Goal: Information Seeking & Learning: Check status

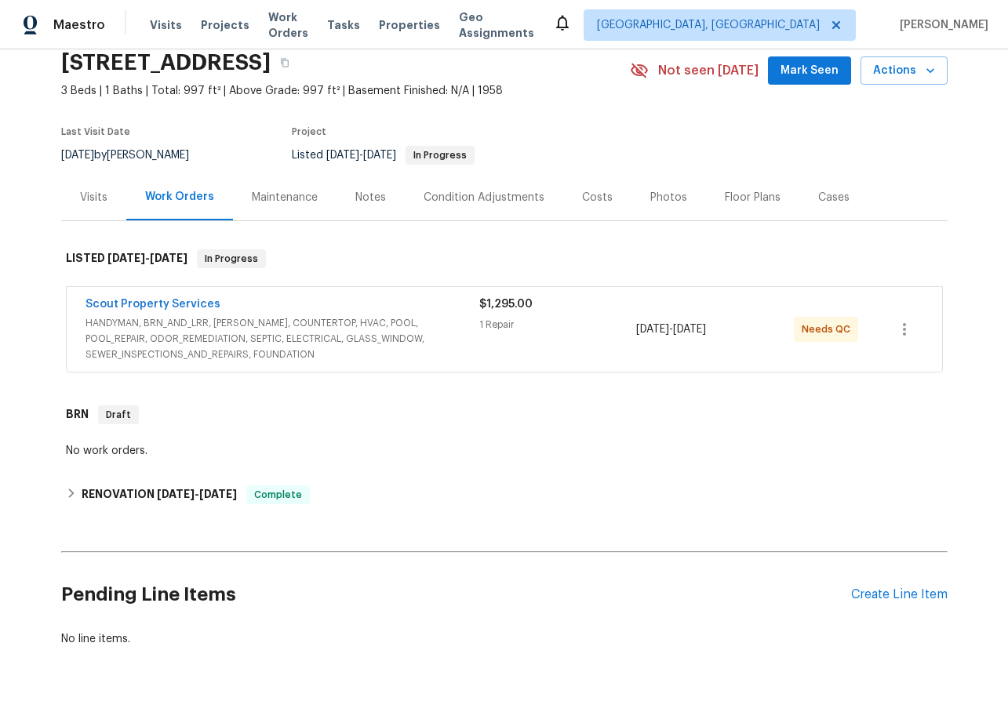
scroll to position [71, 0]
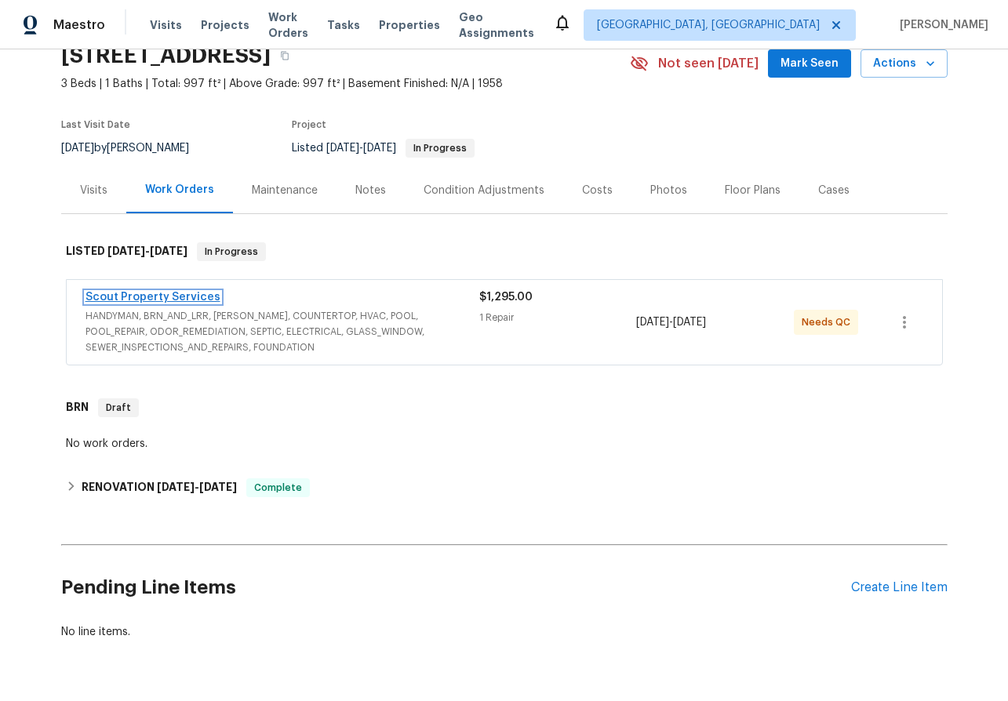
click at [133, 299] on link "Scout Property Services" at bounding box center [153, 297] width 135 height 11
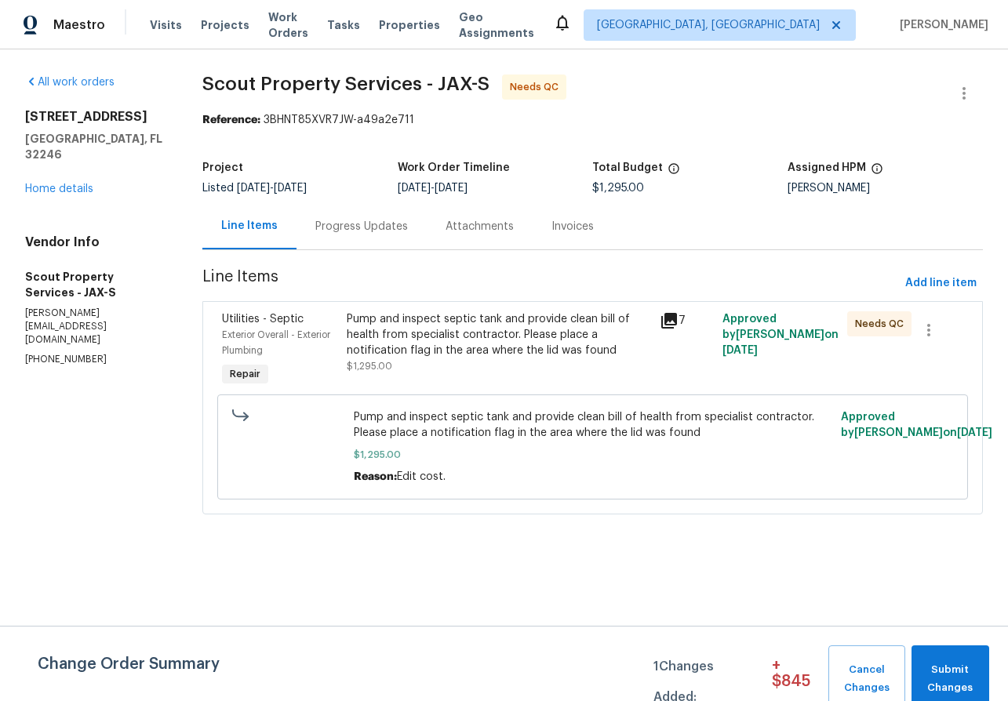
click at [390, 224] on div "Progress Updates" at bounding box center [361, 227] width 93 height 16
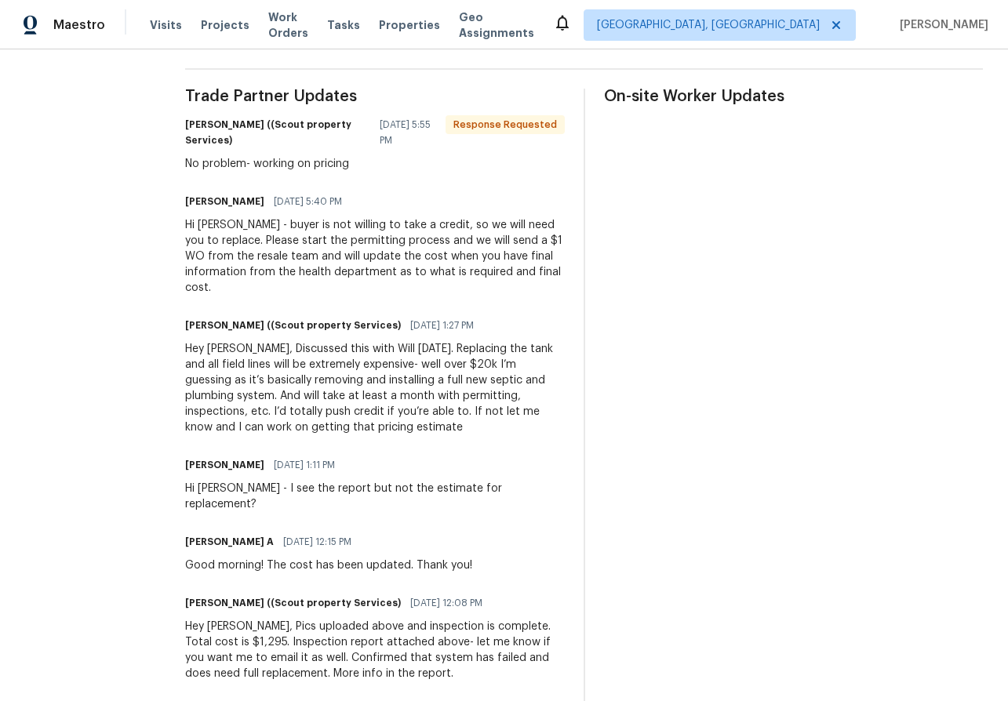
scroll to position [446, 0]
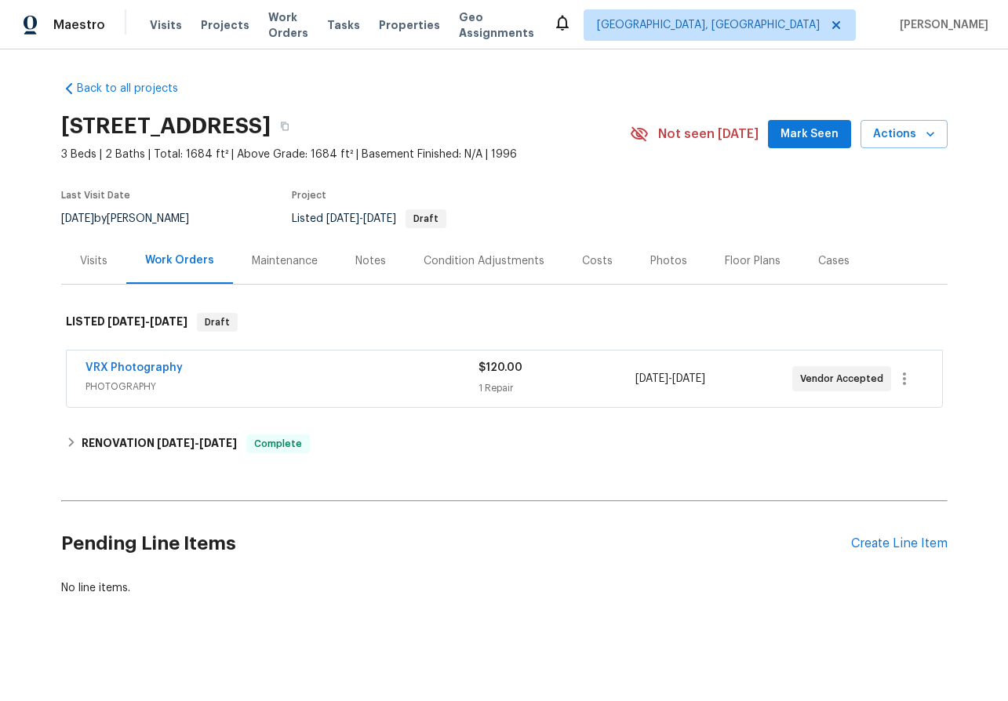
scroll to position [2, 0]
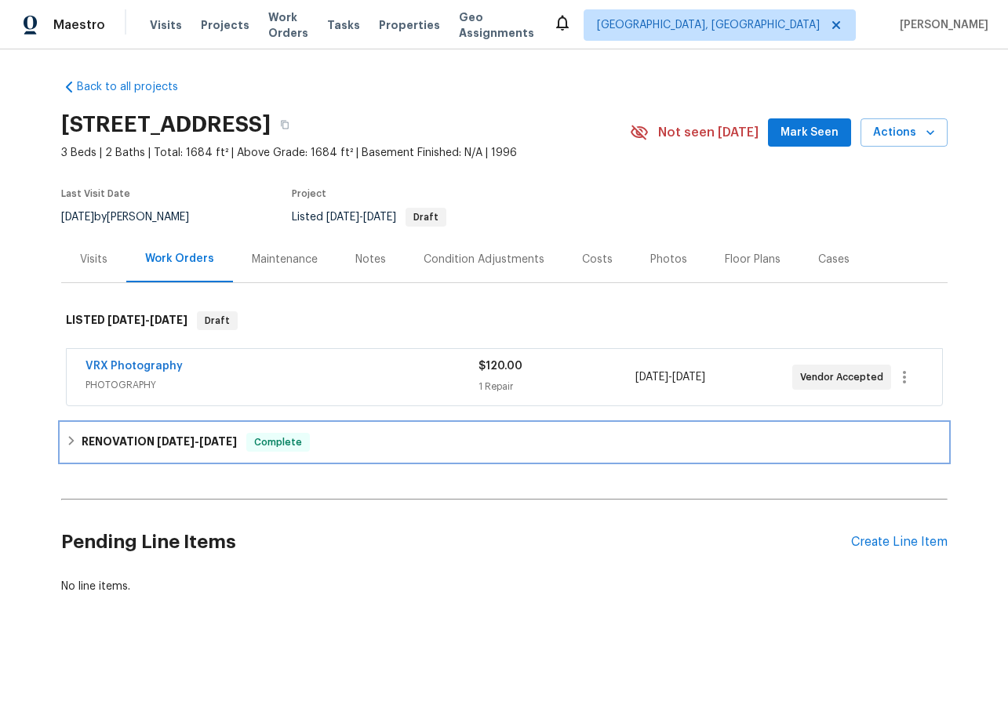
click at [67, 445] on icon at bounding box center [71, 440] width 11 height 11
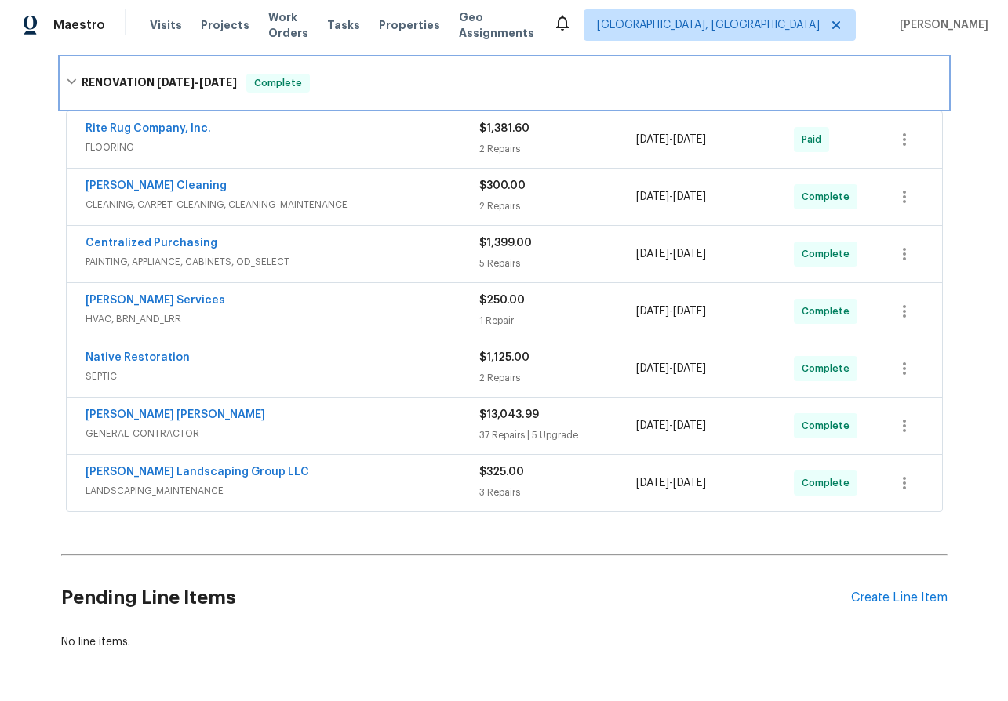
scroll to position [423, 0]
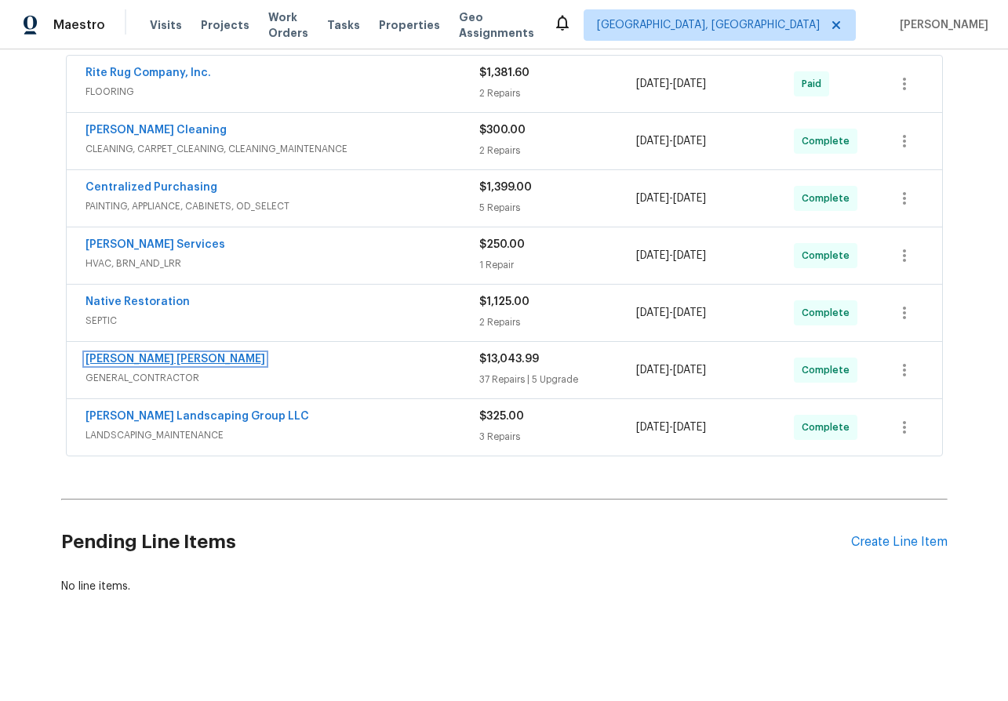
click at [138, 359] on link "[PERSON_NAME] [PERSON_NAME]" at bounding box center [176, 359] width 180 height 11
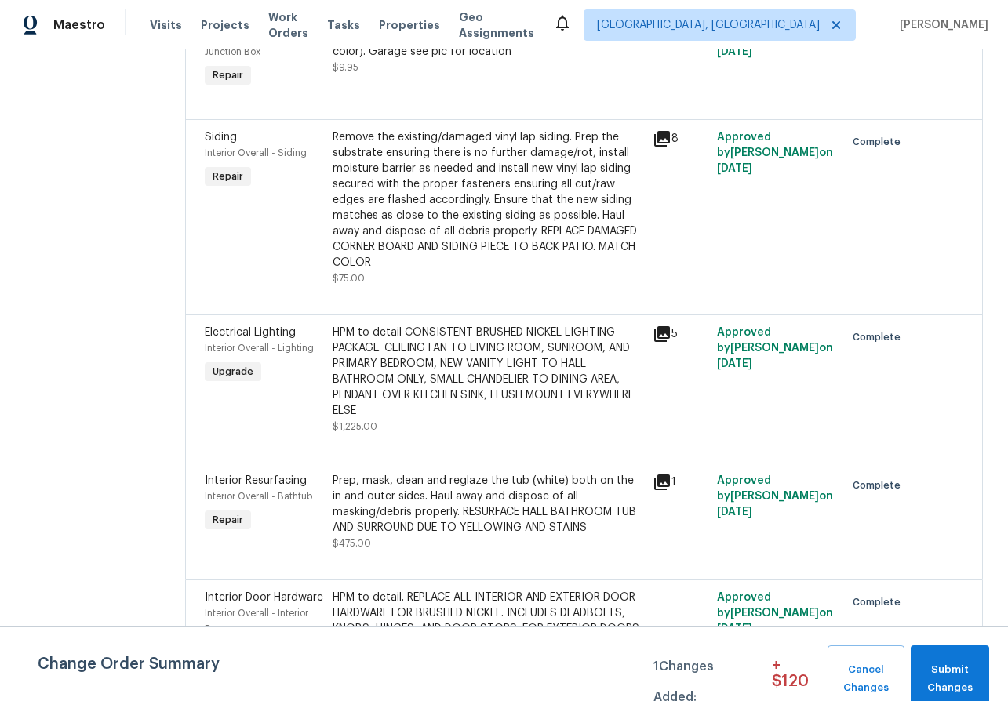
scroll to position [5781, 0]
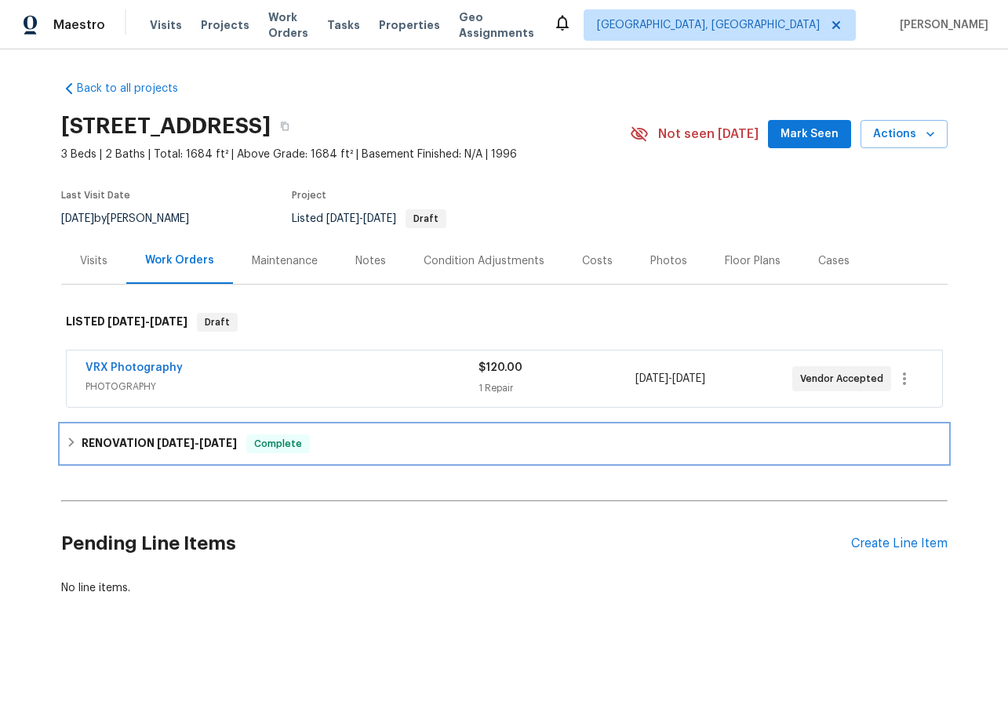
click at [69, 437] on icon at bounding box center [71, 442] width 11 height 11
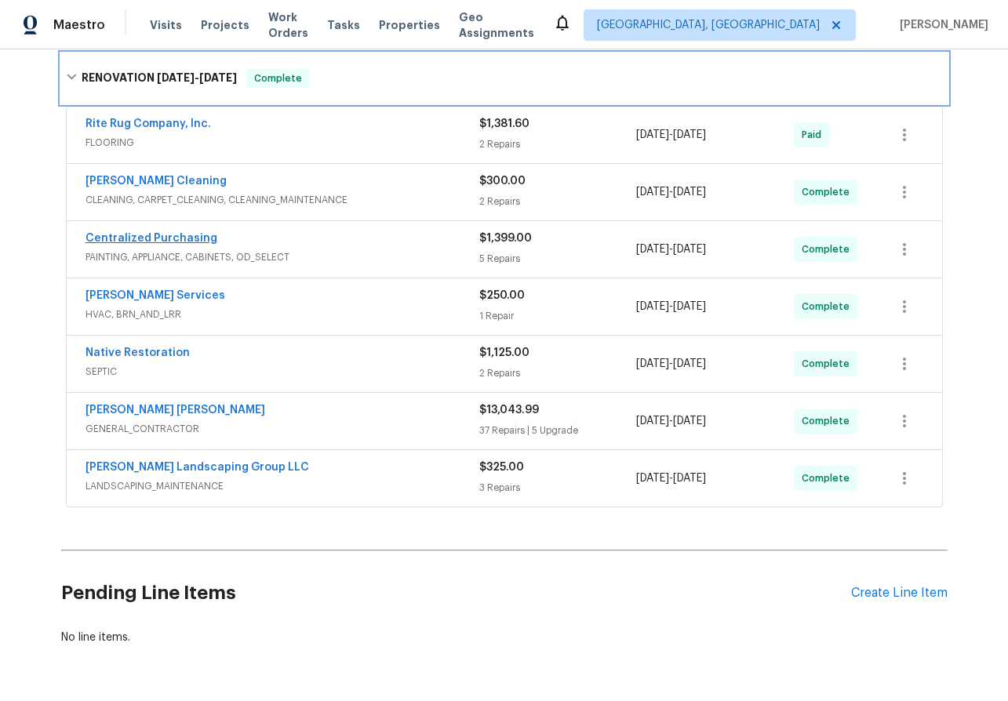
scroll to position [423, 0]
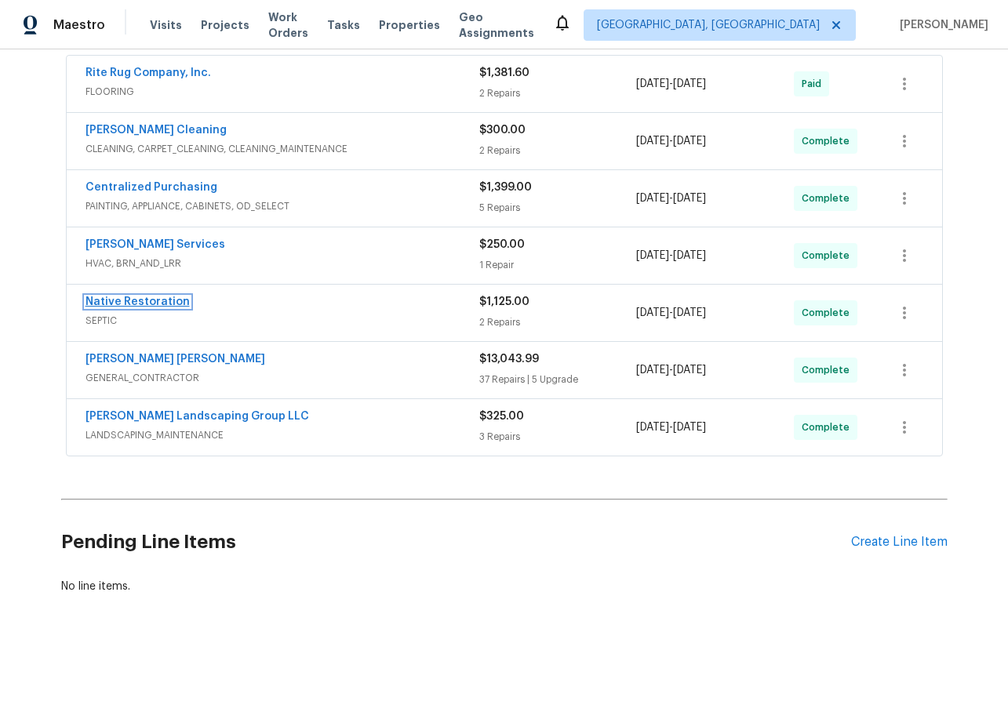
click at [122, 304] on link "Native Restoration" at bounding box center [138, 302] width 104 height 11
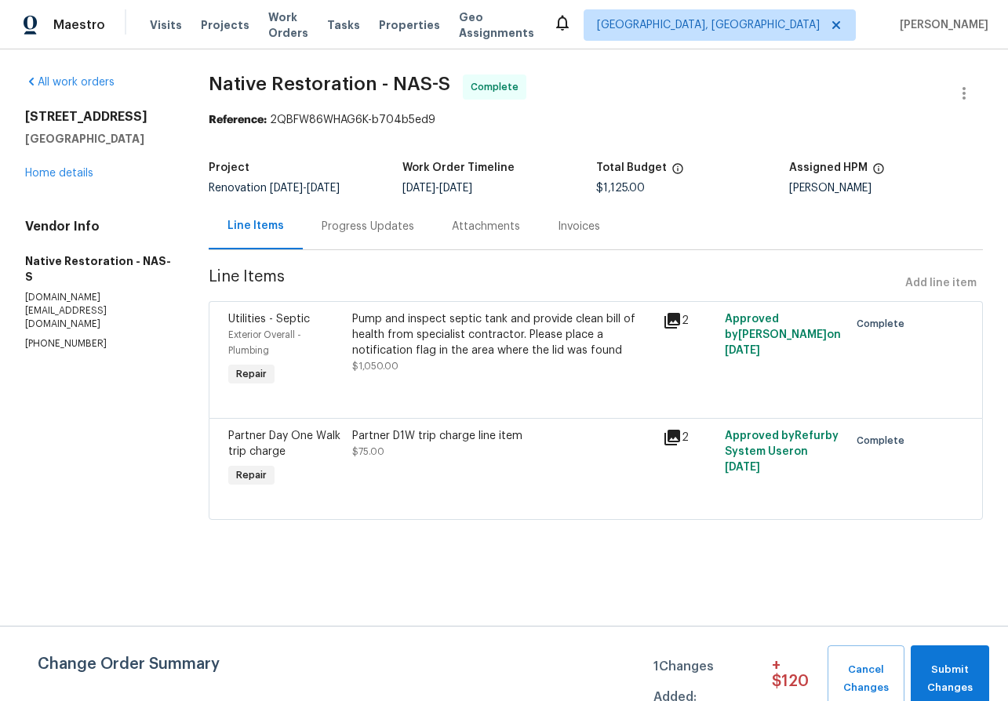
click at [472, 224] on div "Attachments" at bounding box center [486, 227] width 68 height 16
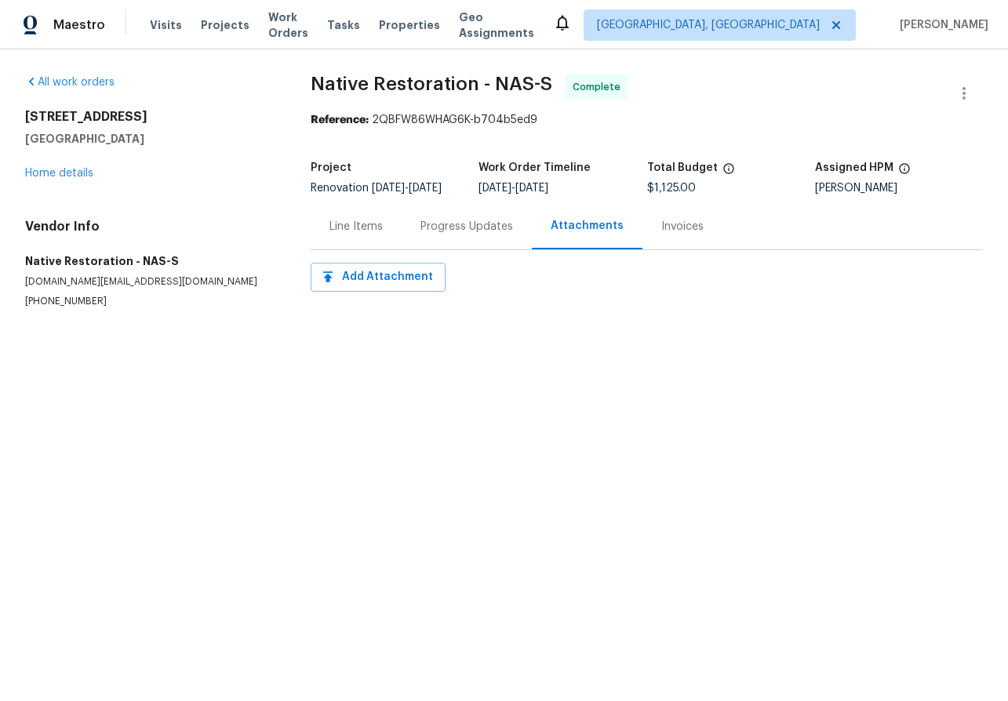
click at [478, 235] on div "Progress Updates" at bounding box center [466, 227] width 93 height 16
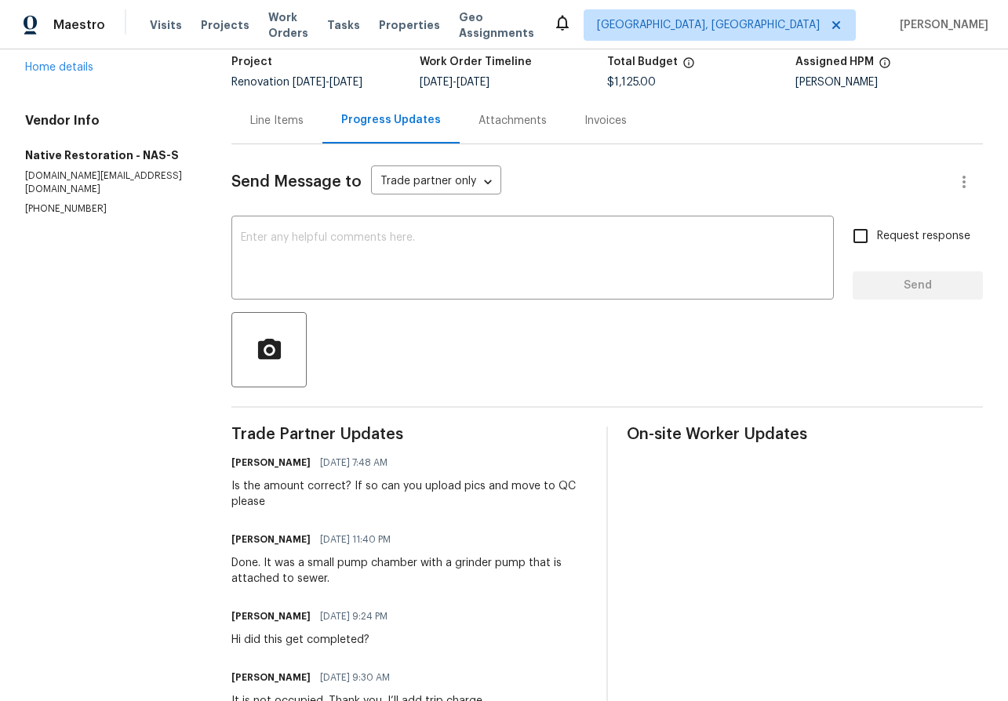
scroll to position [100, 0]
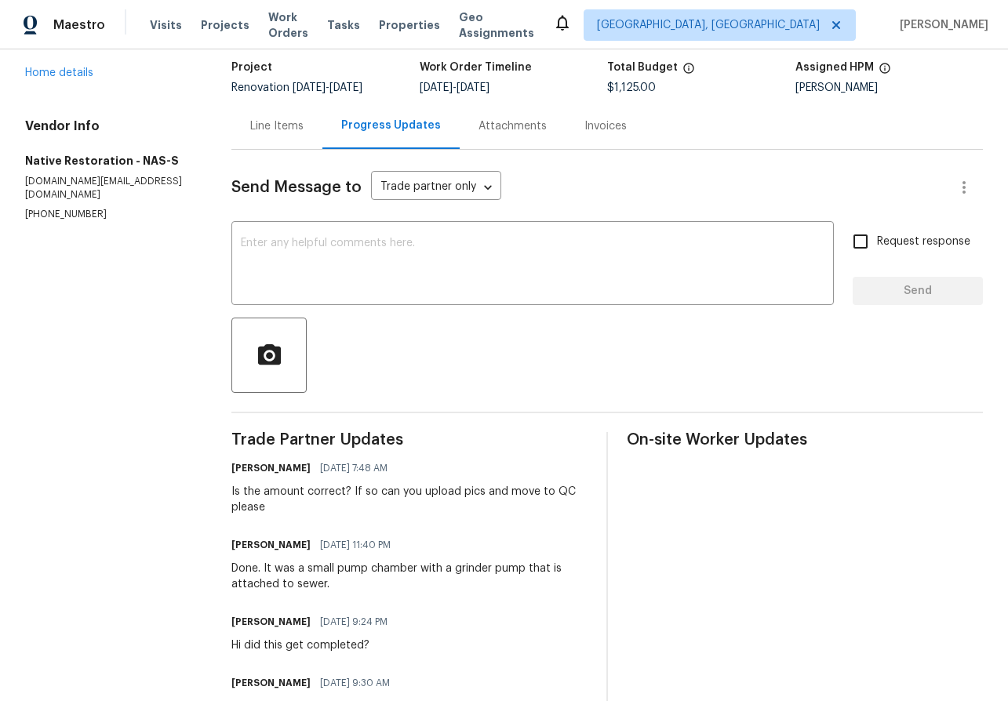
click at [591, 133] on div "Invoices" at bounding box center [605, 126] width 42 height 16
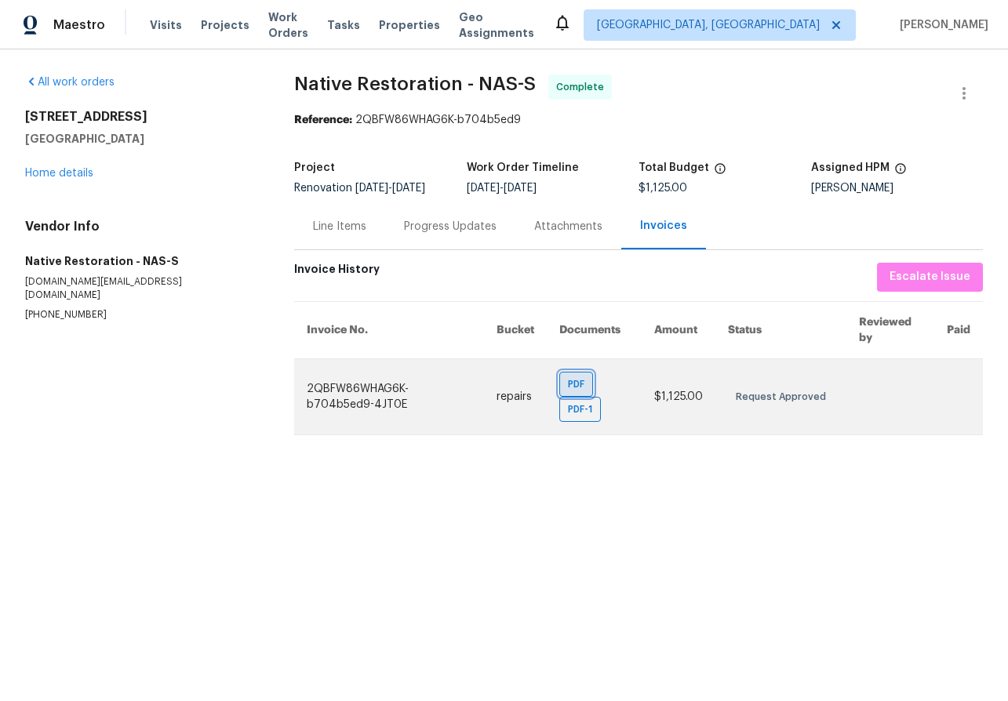
click at [580, 392] on span "PDF" at bounding box center [579, 385] width 23 height 16
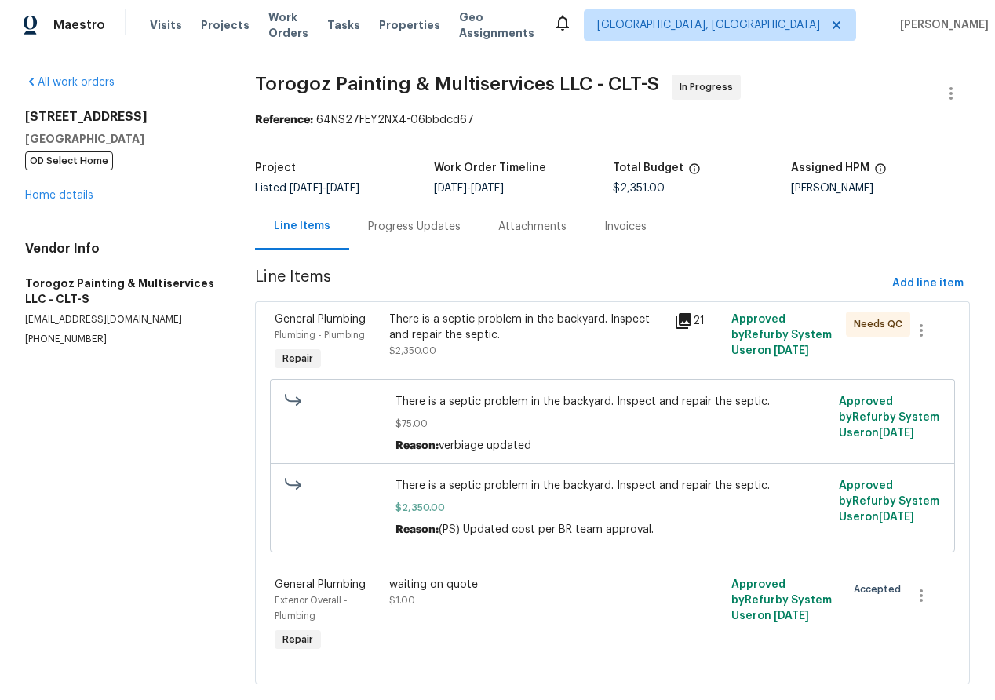
drag, startPoint x: 26, startPoint y: 117, endPoint x: 126, endPoint y: 137, distance: 102.5
click at [126, 137] on div "[STREET_ADDRESS] OD Select Home" at bounding box center [121, 139] width 192 height 60
copy div "[STREET_ADDRESS]"
click at [75, 193] on link "Home details" at bounding box center [59, 195] width 68 height 11
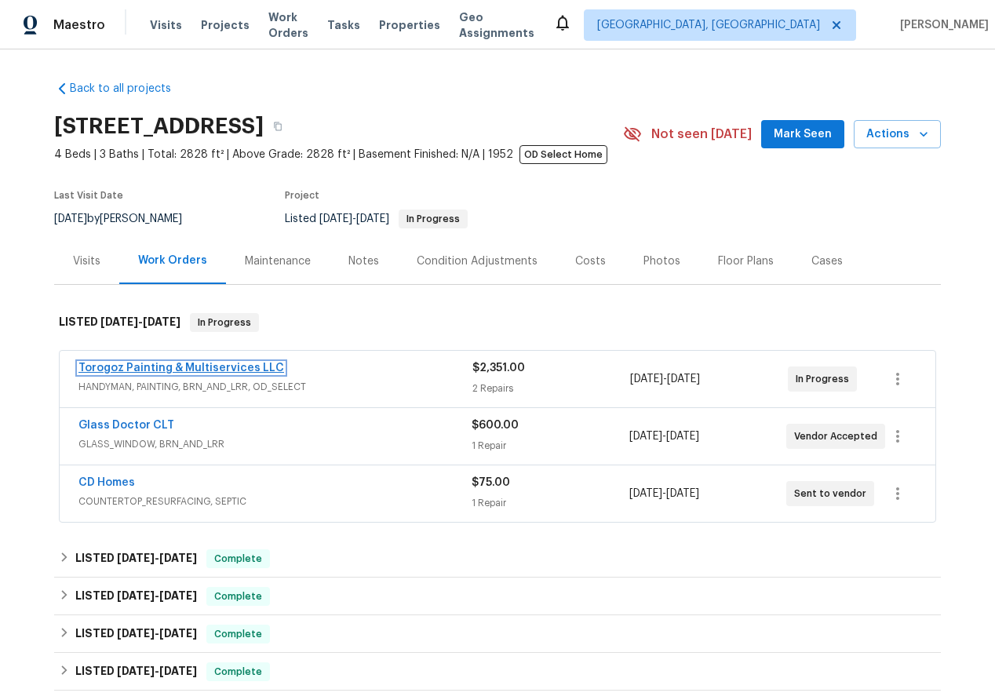
click at [144, 362] on link "Torogoz Painting & Multiservices LLC" at bounding box center [181, 367] width 206 height 11
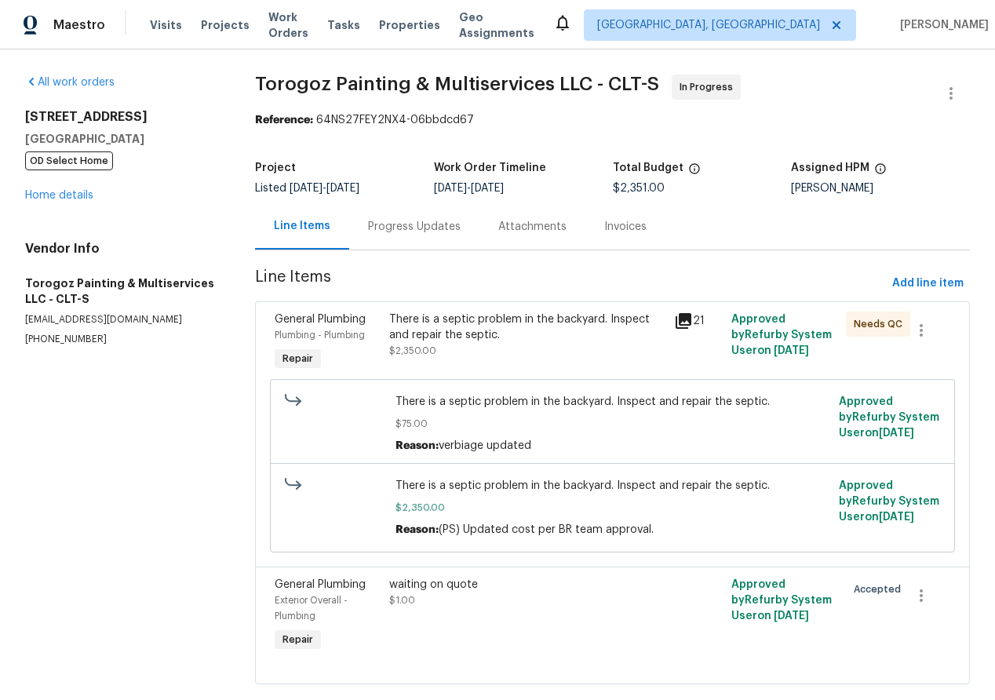
click at [413, 222] on div "Progress Updates" at bounding box center [414, 227] width 93 height 16
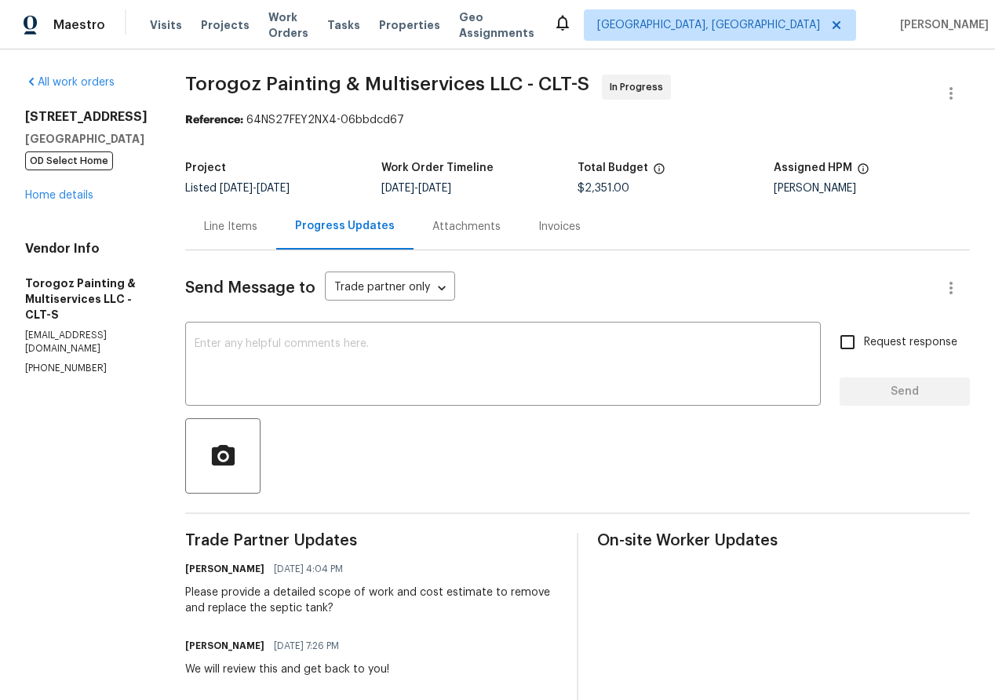
click at [49, 188] on div "141 Edenvale Rd Rock Hill, SC 29730 OD Select Home Home details" at bounding box center [86, 156] width 122 height 94
click at [53, 197] on link "Home details" at bounding box center [59, 195] width 68 height 11
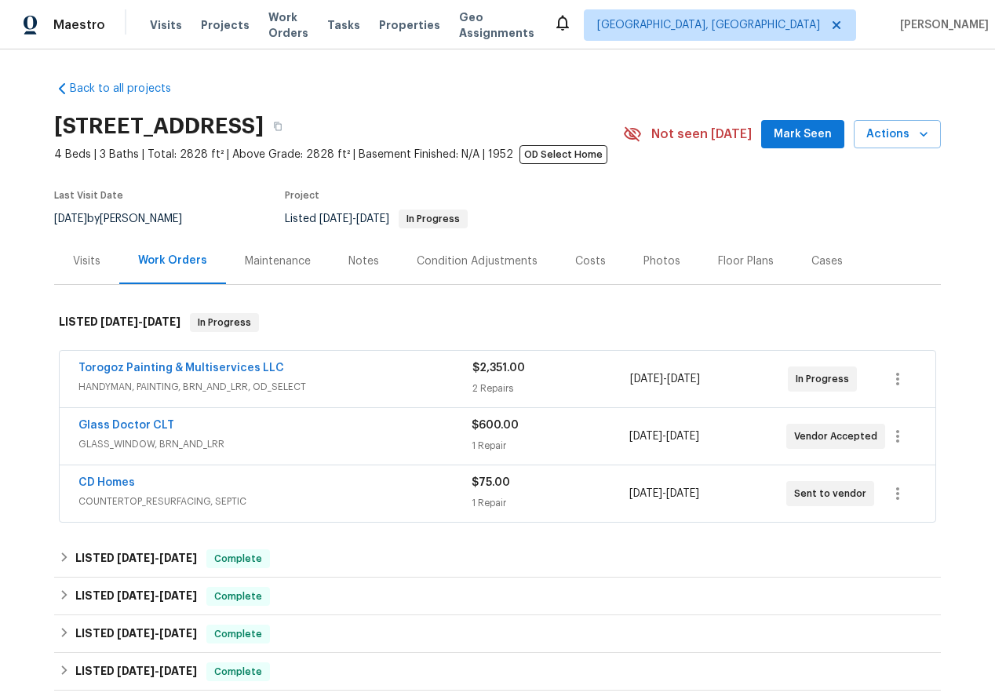
click at [89, 270] on div "Visits" at bounding box center [86, 261] width 65 height 46
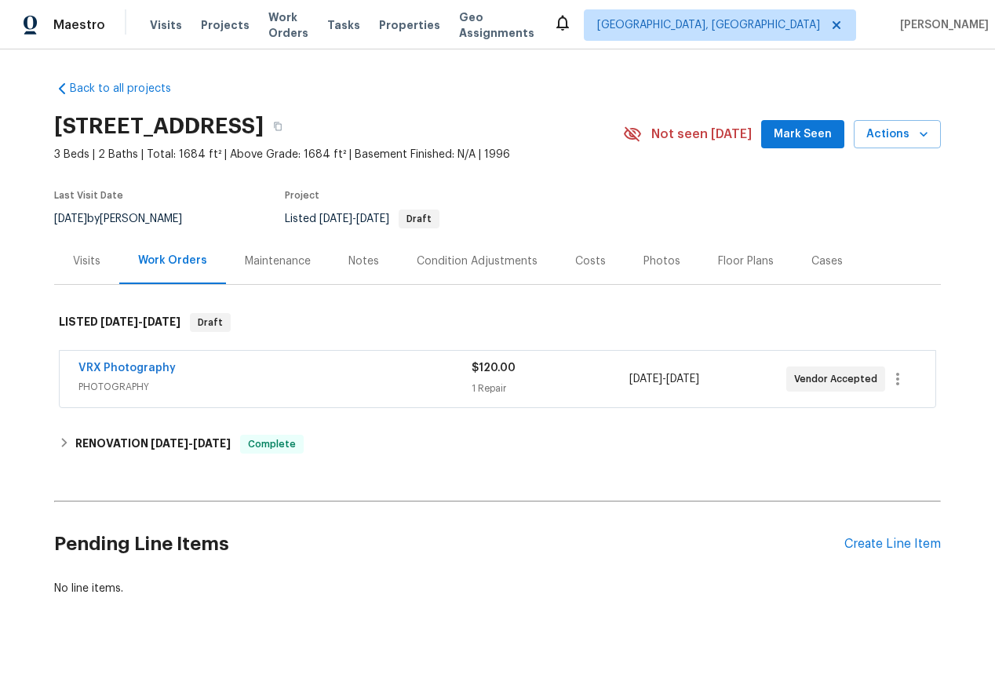
click at [81, 257] on div "Visits" at bounding box center [86, 261] width 27 height 16
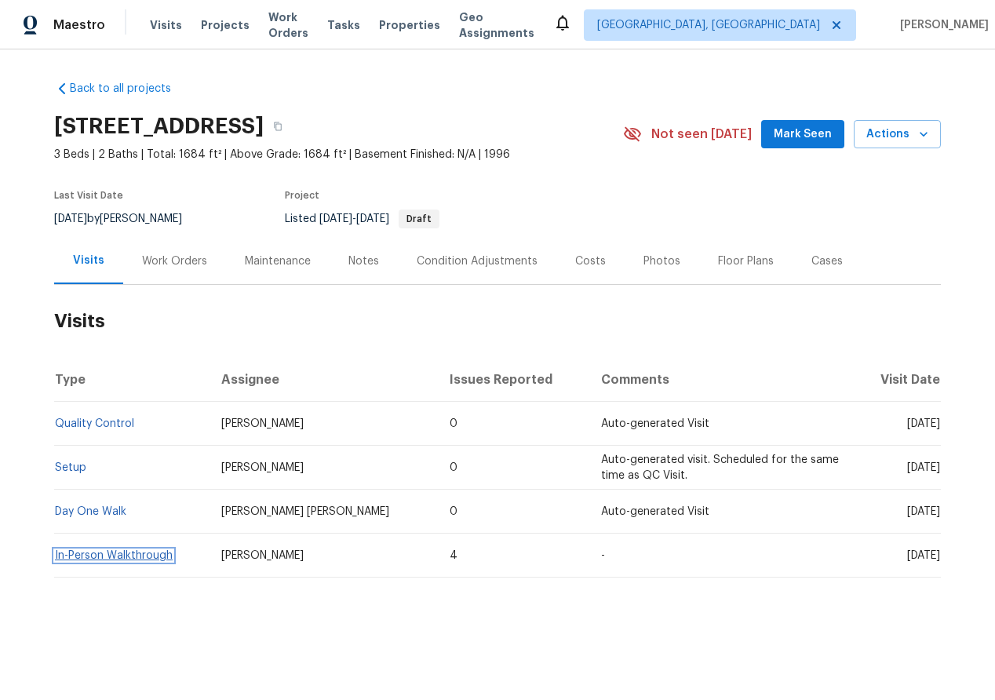
click at [89, 550] on link "In-Person Walkthrough" at bounding box center [114, 555] width 118 height 11
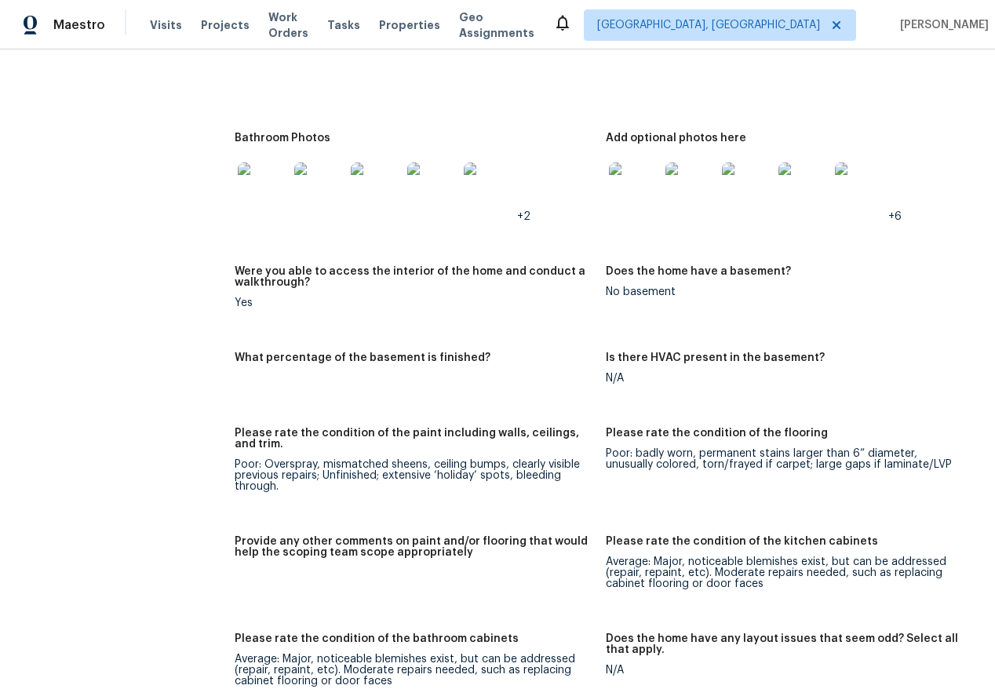
scroll to position [2051, 0]
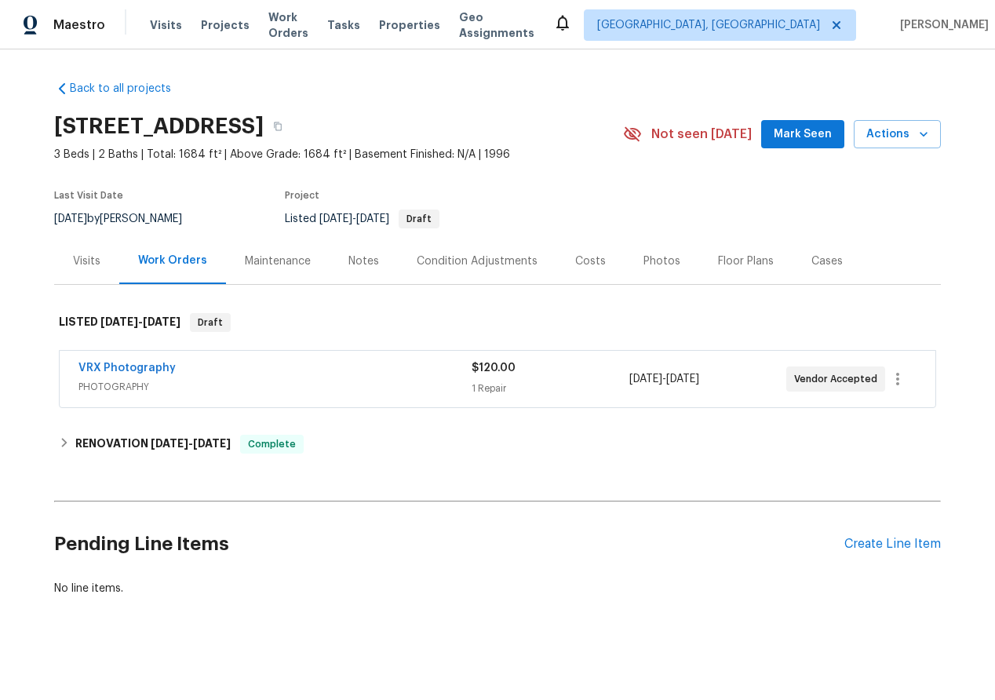
click at [106, 264] on div "Visits" at bounding box center [86, 261] width 65 height 46
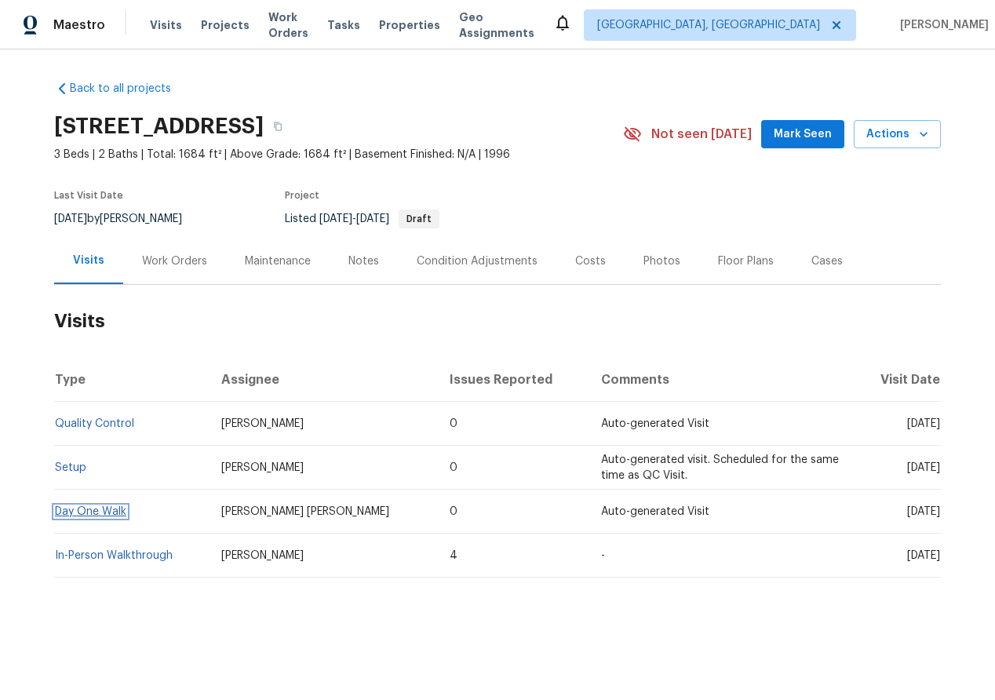
click at [82, 507] on link "Day One Walk" at bounding box center [90, 511] width 71 height 11
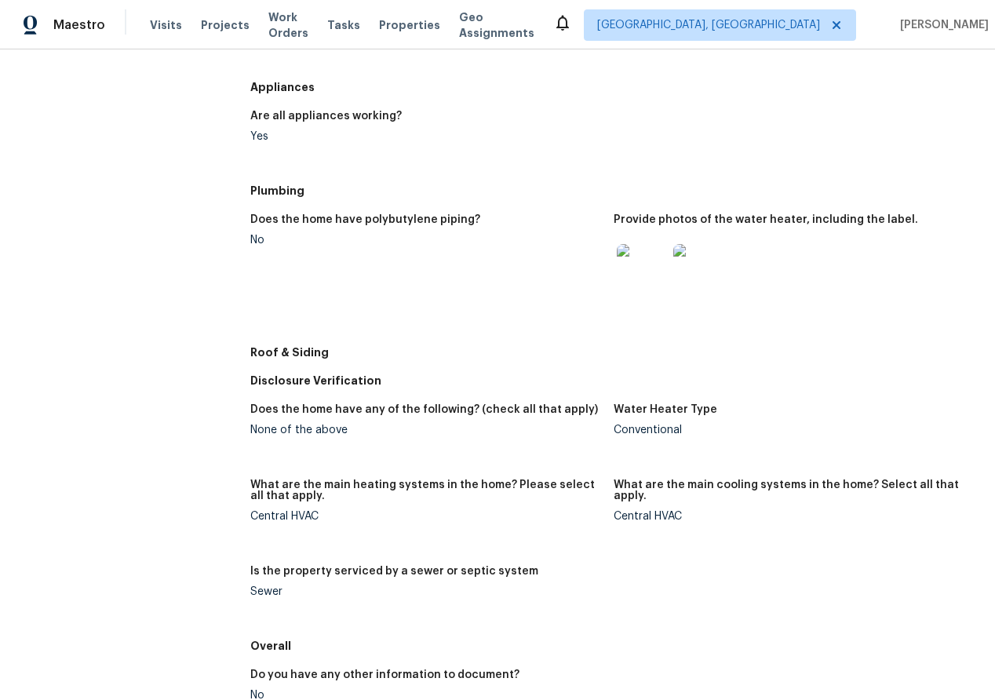
scroll to position [697, 0]
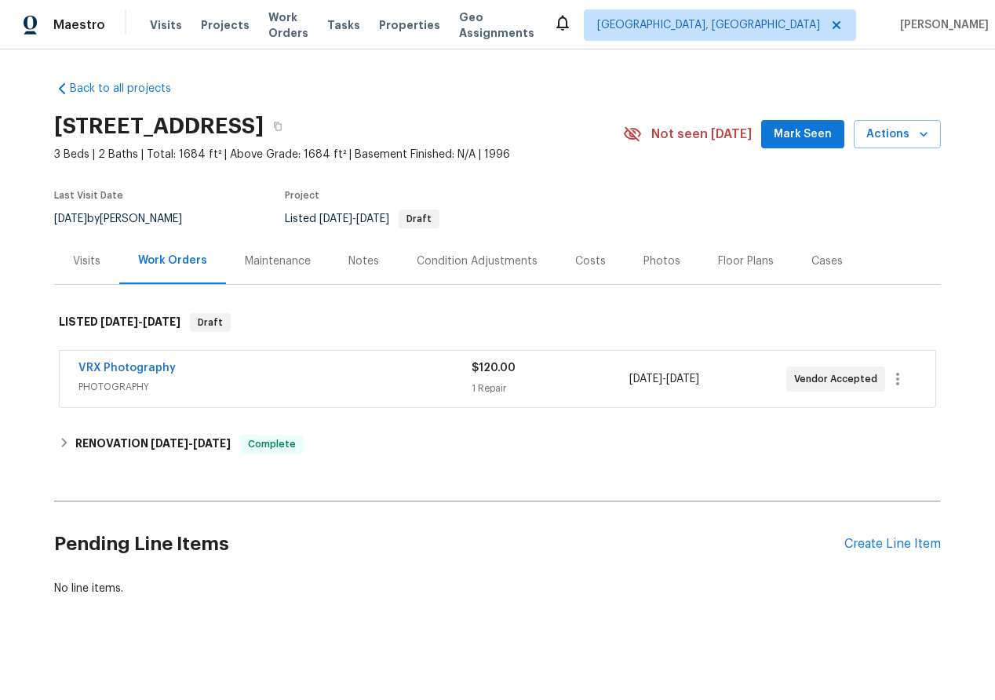
click at [78, 248] on div "Visits" at bounding box center [86, 261] width 65 height 46
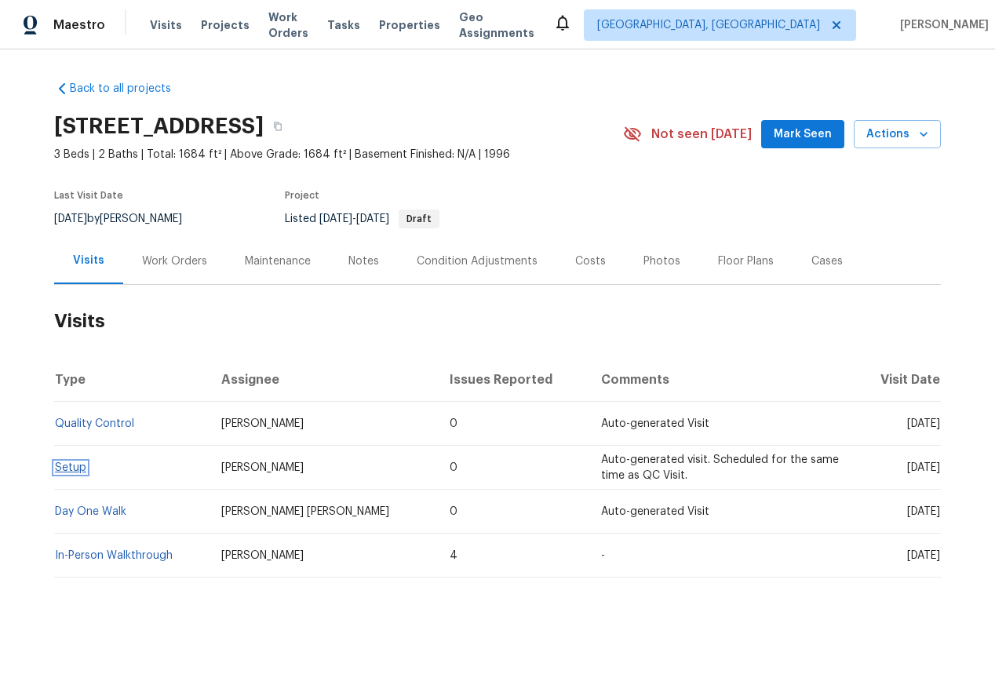
click at [65, 466] on link "Setup" at bounding box center [70, 467] width 31 height 11
